Goal: Transaction & Acquisition: Obtain resource

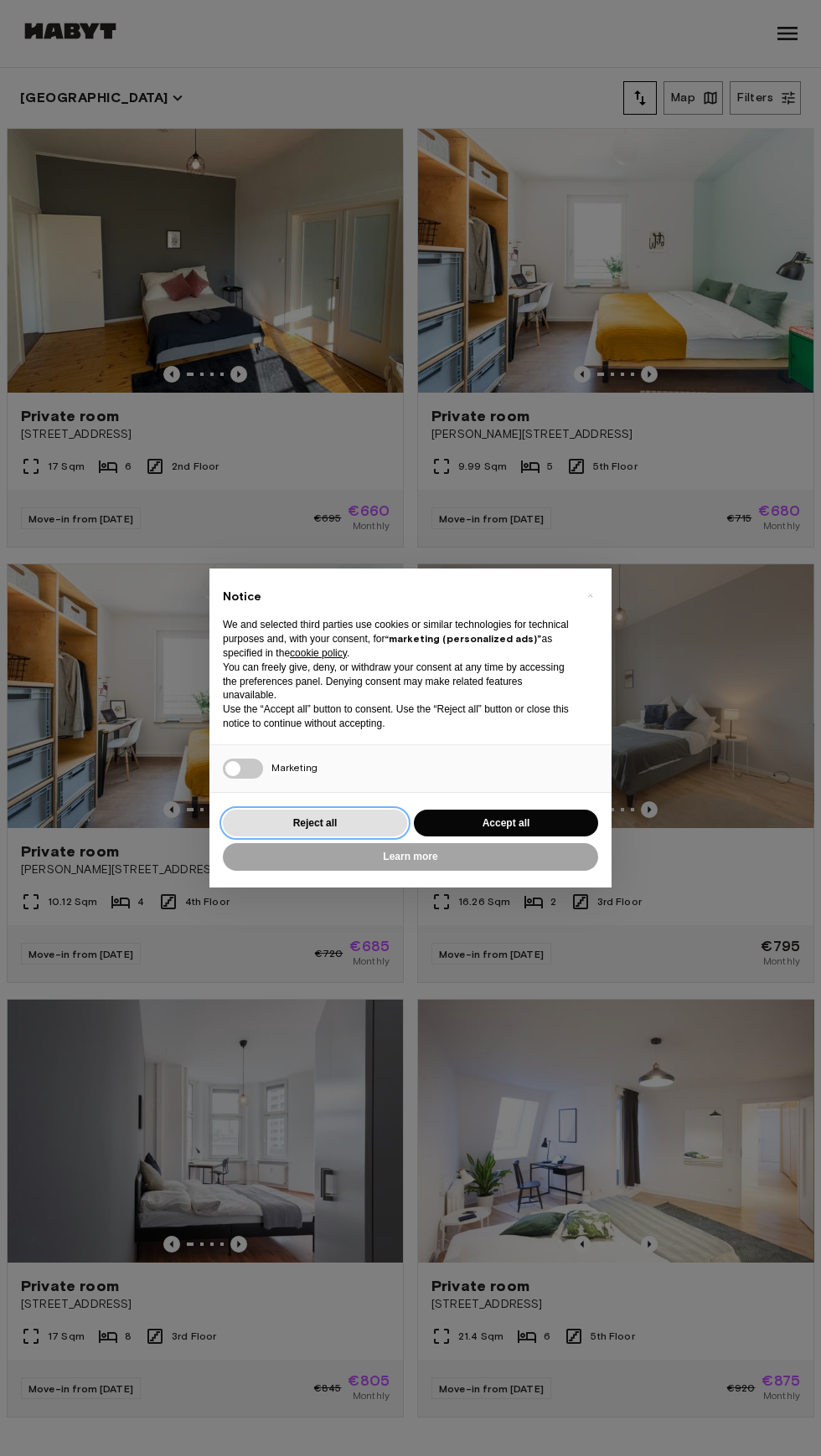
click at [329, 815] on button "Reject all" at bounding box center [314, 823] width 184 height 28
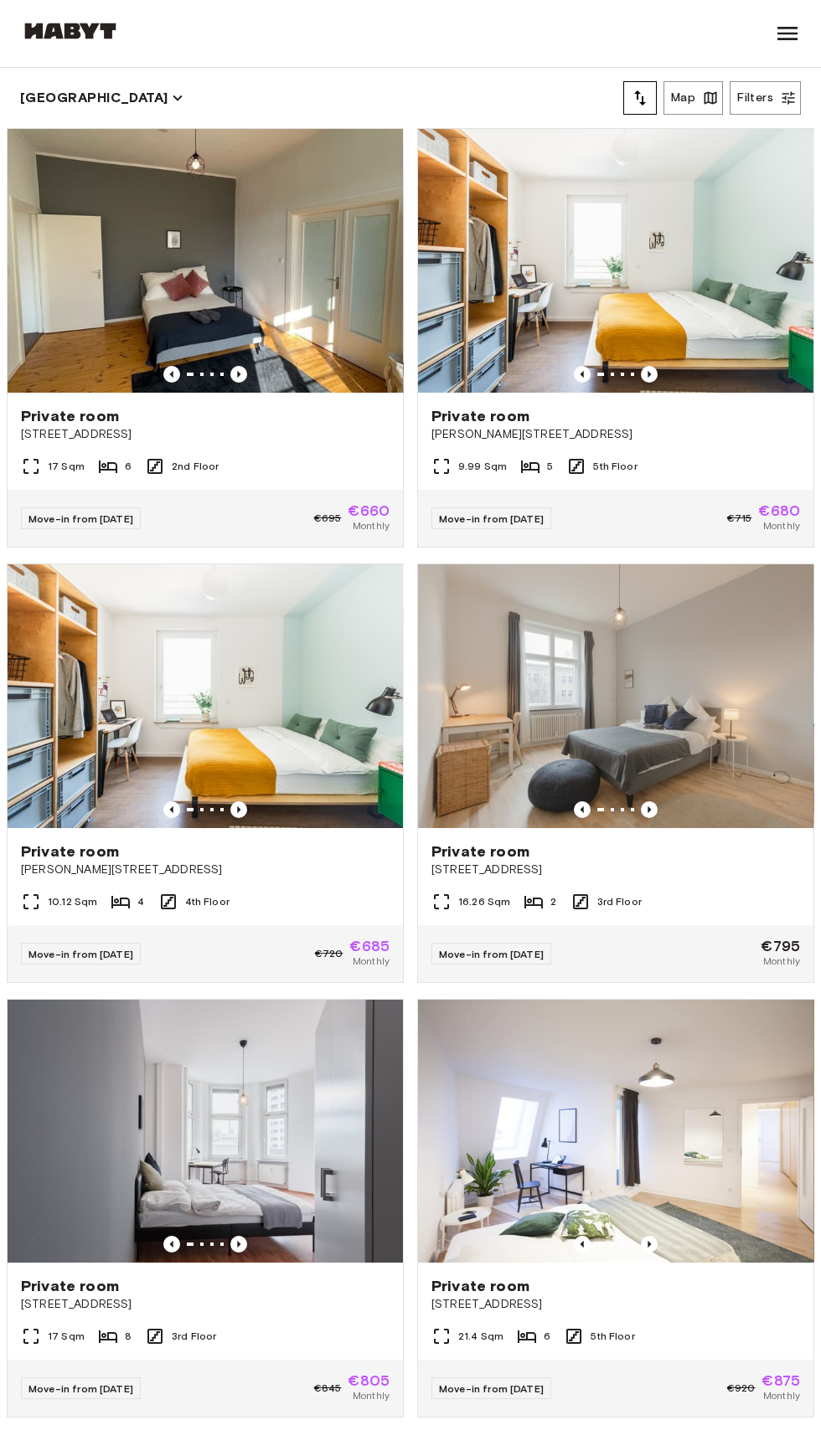
click at [133, 255] on img at bounding box center [205, 261] width 395 height 264
click at [78, 251] on img at bounding box center [205, 261] width 395 height 264
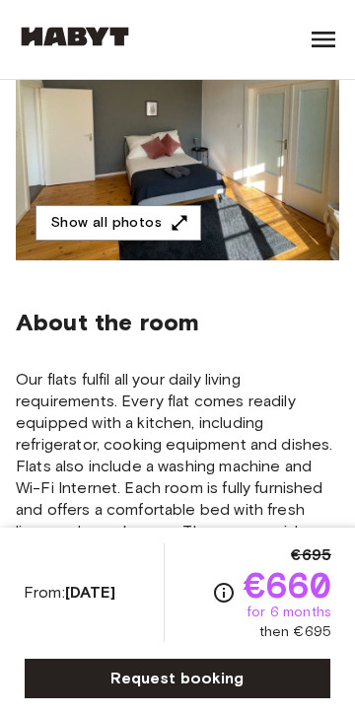
scroll to position [263, 0]
click at [87, 208] on button "Show all photos" at bounding box center [118, 223] width 166 height 36
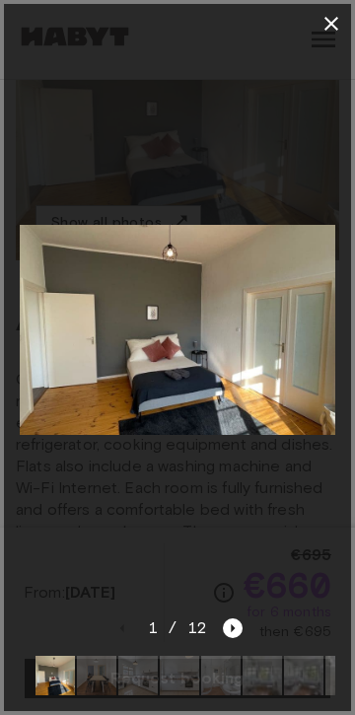
click at [232, 627] on icon "Next image" at bounding box center [234, 628] width 4 height 8
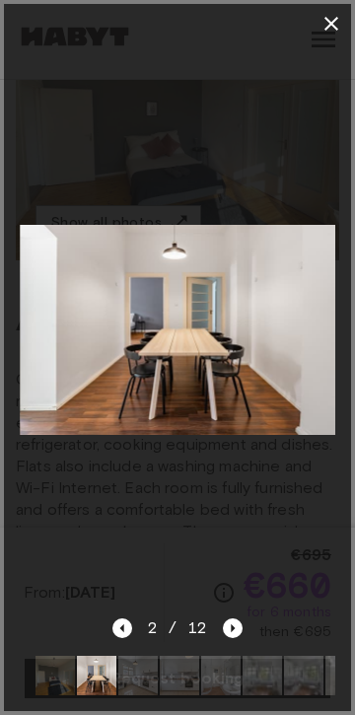
click at [232, 628] on icon "Next image" at bounding box center [234, 628] width 4 height 8
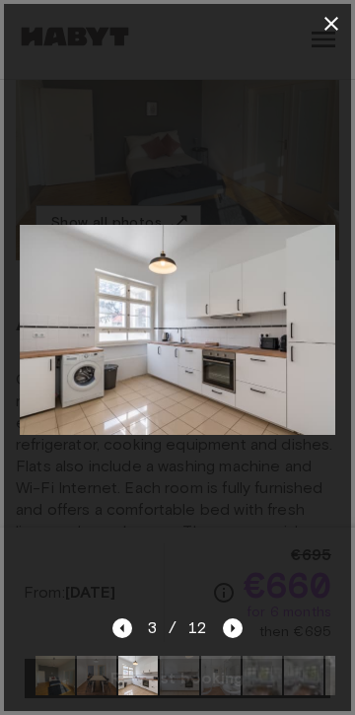
click at [234, 629] on icon "Next image" at bounding box center [233, 628] width 20 height 20
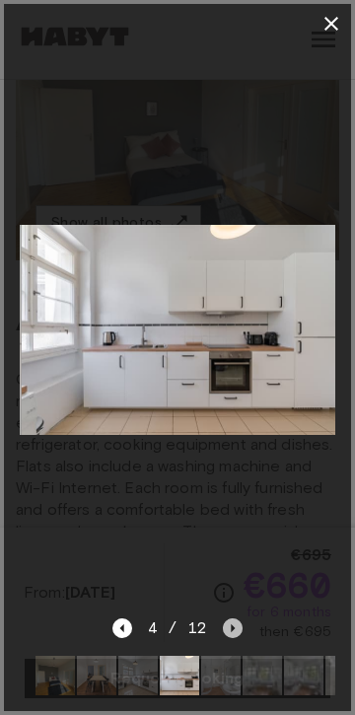
click at [230, 629] on icon "Next image" at bounding box center [233, 628] width 20 height 20
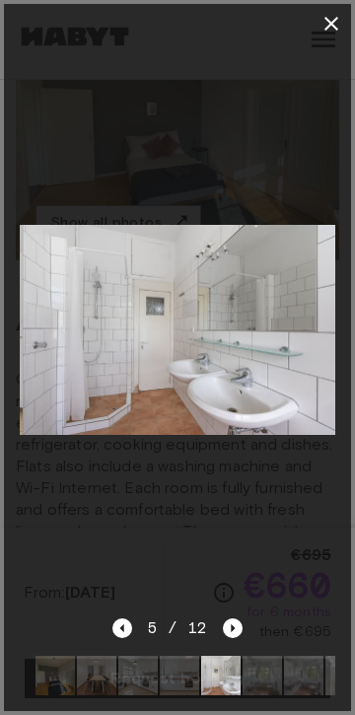
click at [232, 628] on icon "Next image" at bounding box center [234, 628] width 4 height 8
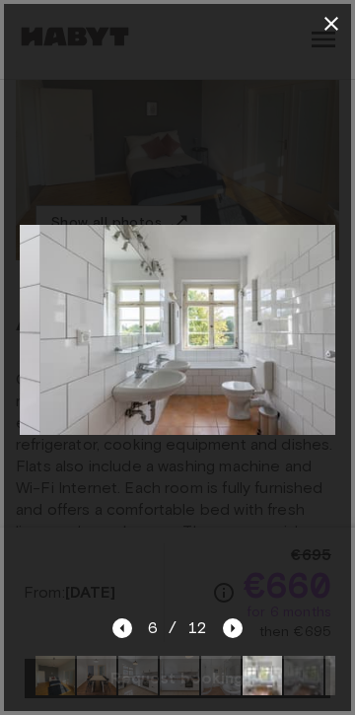
click at [233, 629] on icon "Next image" at bounding box center [234, 628] width 4 height 8
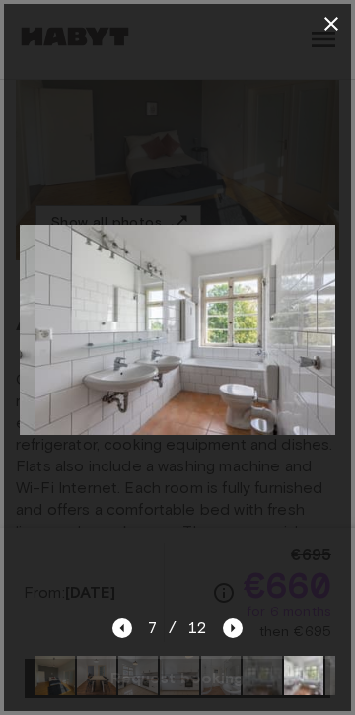
click at [232, 628] on icon "Next image" at bounding box center [234, 628] width 4 height 8
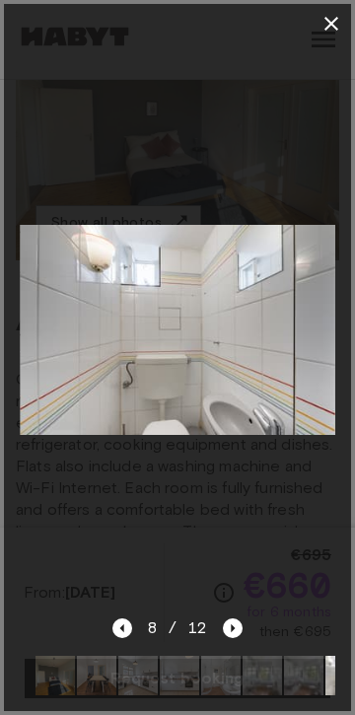
click at [232, 628] on icon "Next image" at bounding box center [234, 628] width 4 height 8
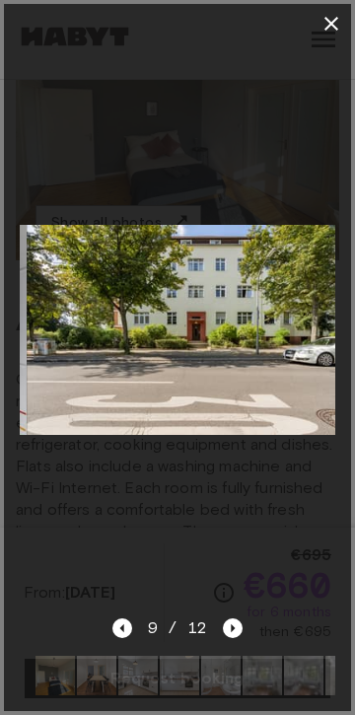
click at [232, 628] on icon "Next image" at bounding box center [234, 628] width 4 height 8
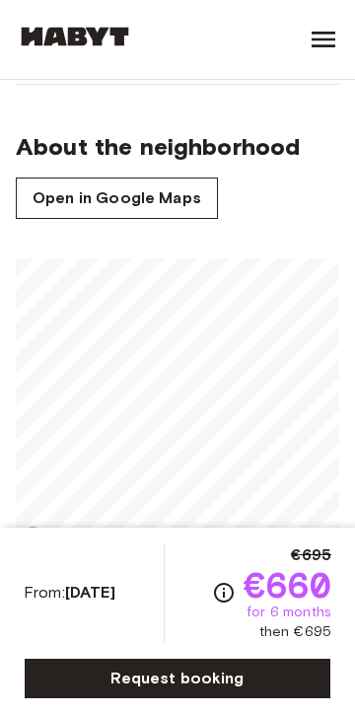
scroll to position [1790, 0]
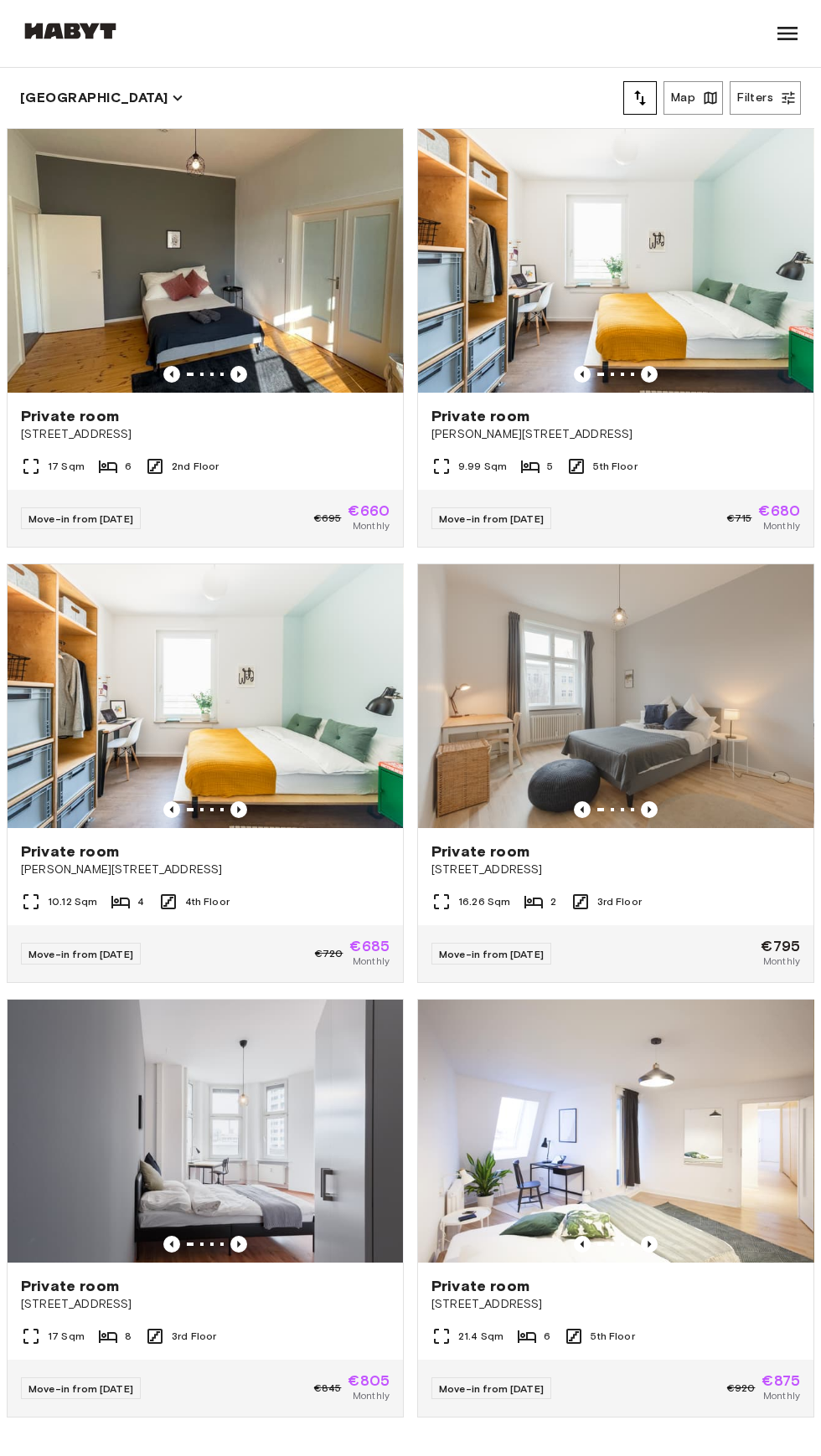
click at [113, 314] on img at bounding box center [205, 261] width 395 height 264
click at [318, 784] on img at bounding box center [205, 696] width 395 height 264
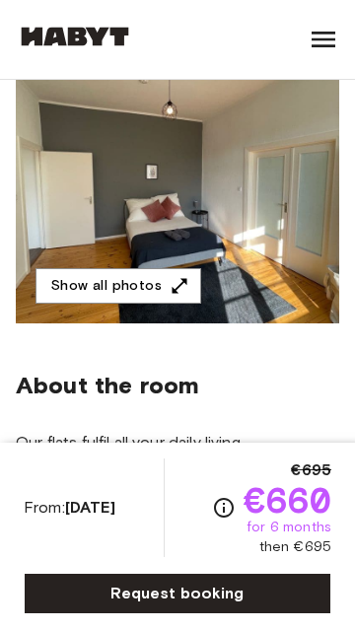
scroll to position [198, 0]
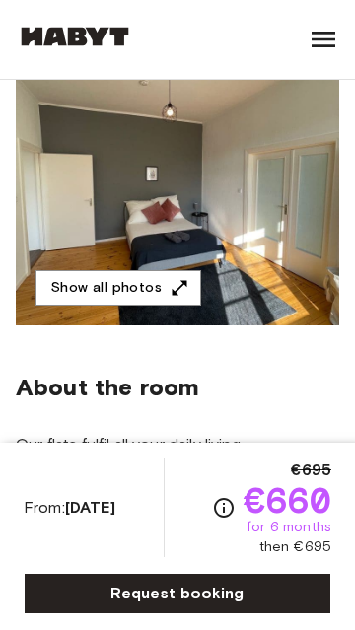
click at [156, 271] on button "Show all photos" at bounding box center [118, 288] width 166 height 36
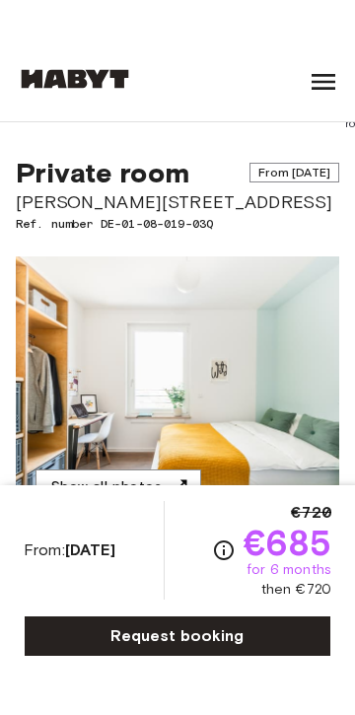
scroll to position [39, 0]
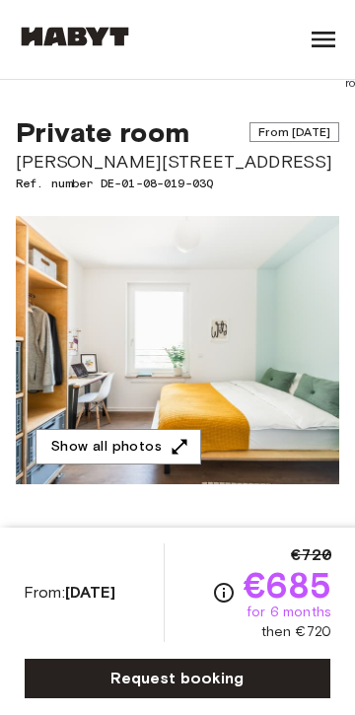
click at [156, 429] on button "Show all photos" at bounding box center [118, 447] width 166 height 36
